Goal: Entertainment & Leisure: Consume media (video, audio)

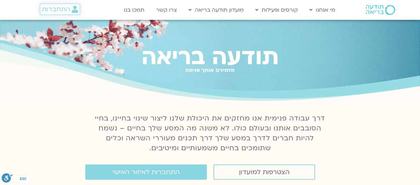
click at [59, 12] on span "התחברות" at bounding box center [56, 9] width 28 height 7
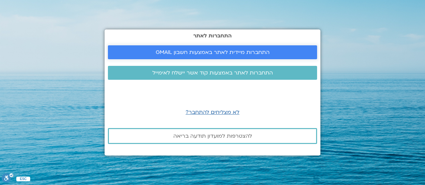
click at [209, 54] on span "התחברות מיידית לאתר באמצעות חשבון GMAIL" at bounding box center [213, 52] width 114 height 6
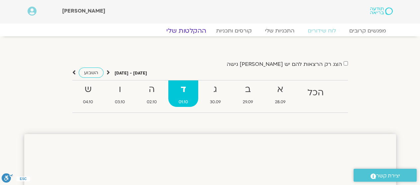
click at [204, 32] on link "ההקלטות שלי" at bounding box center [186, 31] width 56 height 8
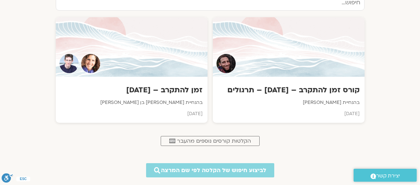
scroll to position [313, 0]
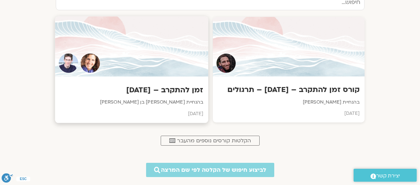
click at [183, 84] on div "זמן להתקרב – יולי 2025 בהנחיית שאנייה כהן בן חיים וערן טייכר יולי 2025" at bounding box center [131, 100] width 153 height 46
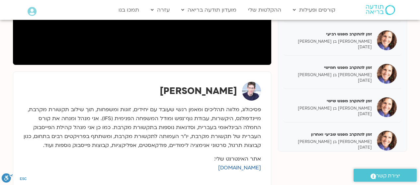
scroll to position [187, 0]
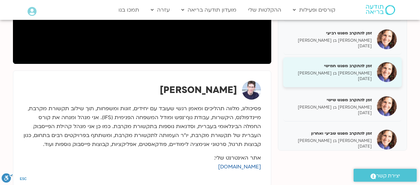
click at [360, 87] on div "זמן להתקרב מפגש חמישי [PERSON_NAME] בן [PERSON_NAME] [DATE]" at bounding box center [342, 72] width 118 height 30
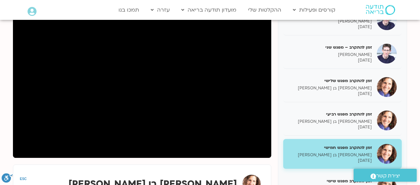
scroll to position [93, 0]
